Goal: Transaction & Acquisition: Obtain resource

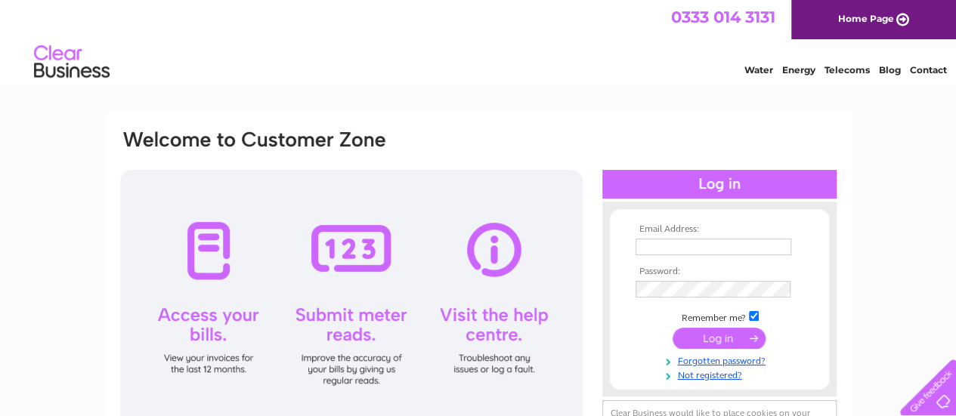
type input "loretoclub@btinternet.com"
click at [707, 341] on input "submit" at bounding box center [719, 338] width 93 height 21
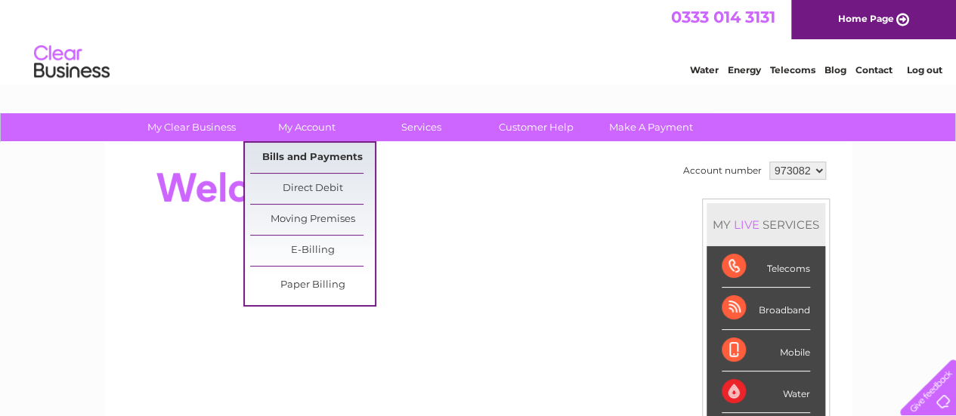
click at [315, 150] on link "Bills and Payments" at bounding box center [312, 158] width 125 height 30
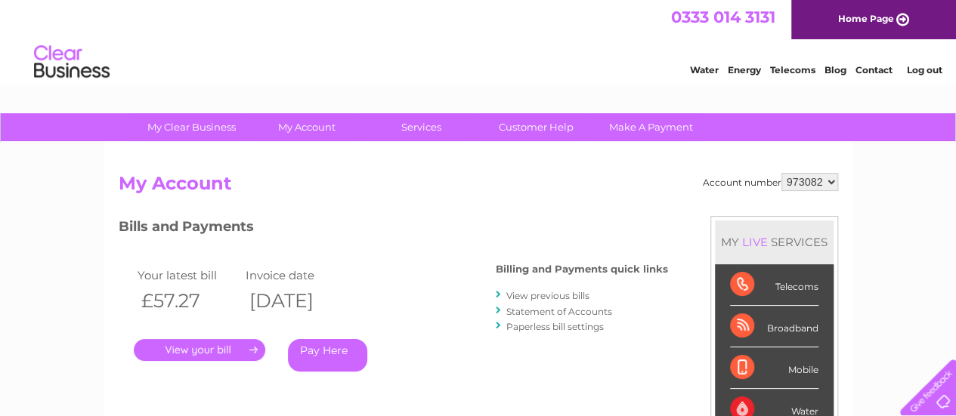
click at [215, 348] on link "." at bounding box center [199, 350] width 131 height 22
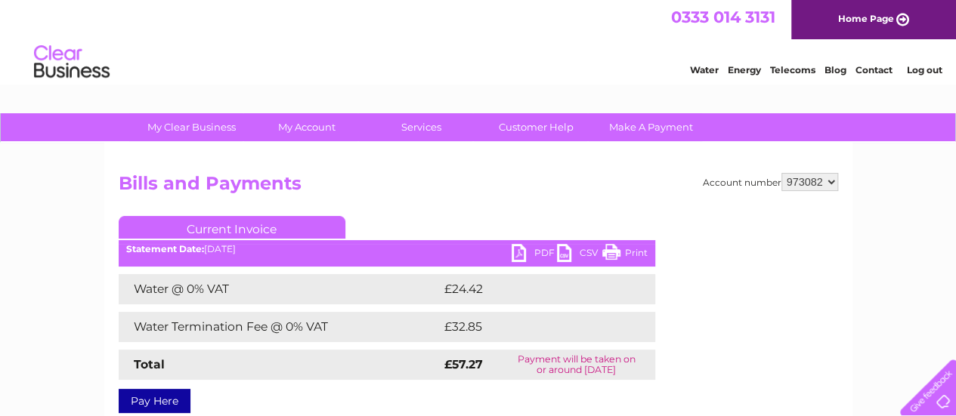
click at [540, 253] on link "PDF" at bounding box center [534, 255] width 45 height 22
